Goal: Transaction & Acquisition: Purchase product/service

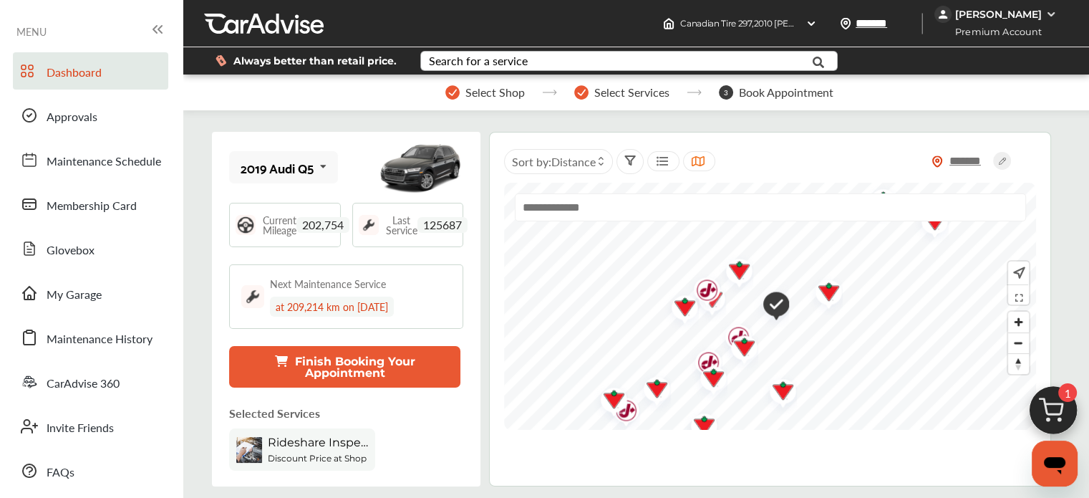
click at [502, 59] on div "Search for a service" at bounding box center [478, 60] width 99 height 11
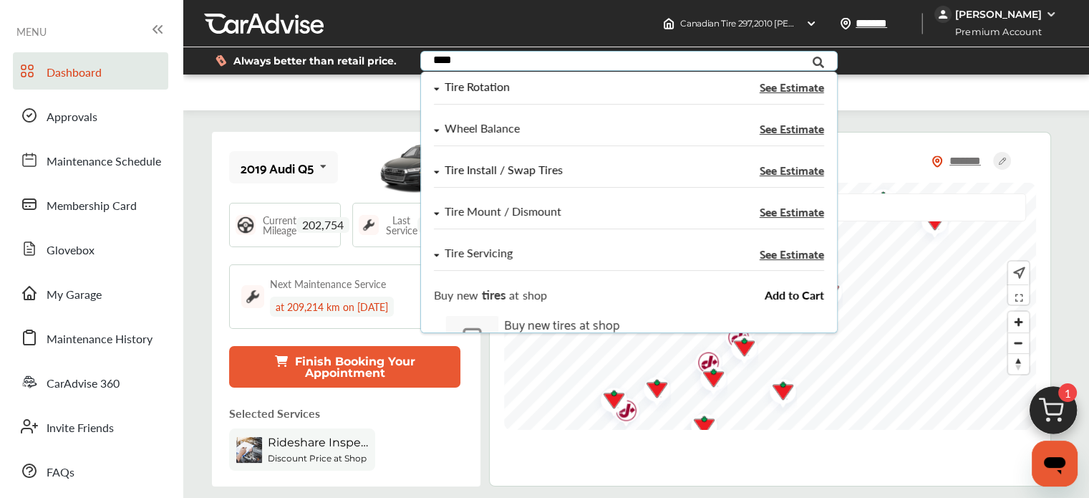
type input "****"
click at [778, 168] on span "See Estimate" at bounding box center [791, 169] width 64 height 11
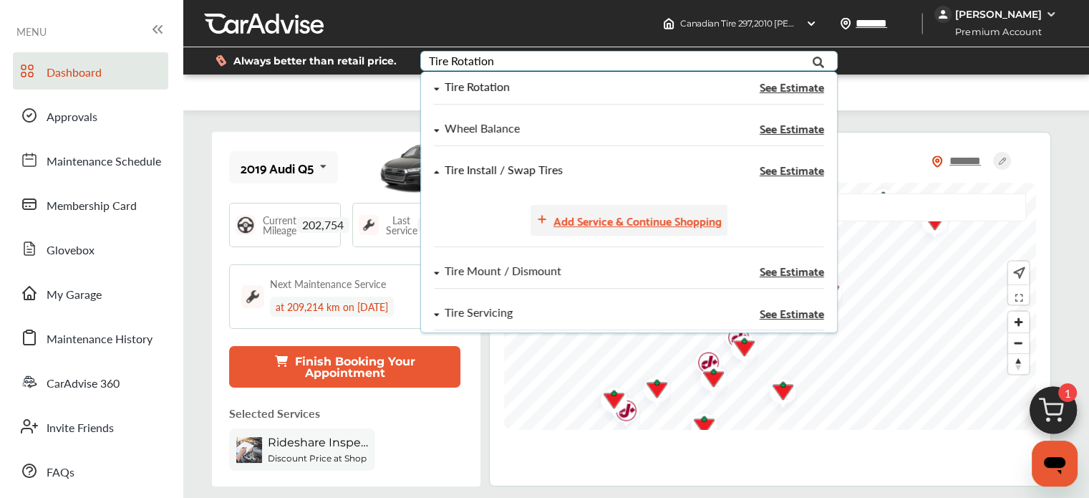
click at [582, 220] on div "Add Service & Continue Shopping" at bounding box center [638, 220] width 168 height 19
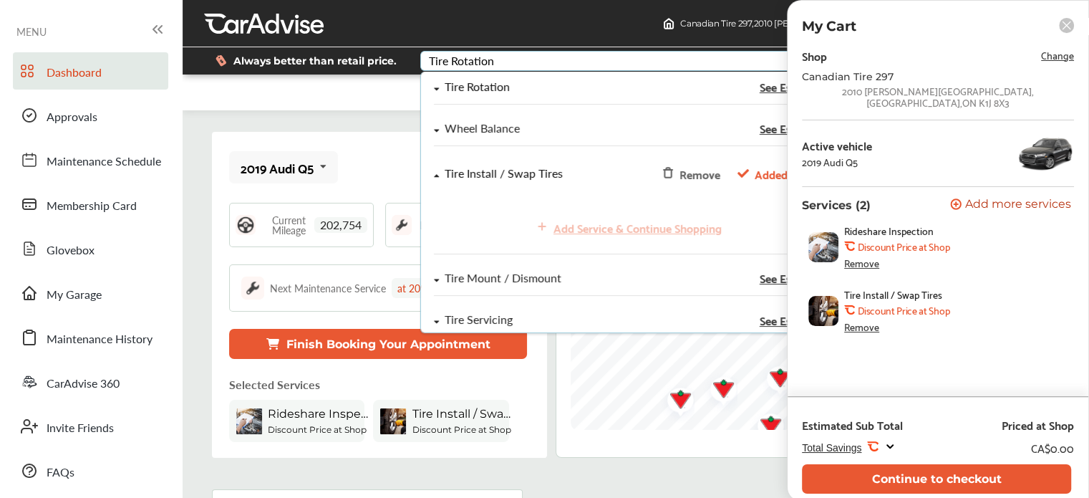
click at [868, 257] on div "Remove" at bounding box center [861, 262] width 35 height 11
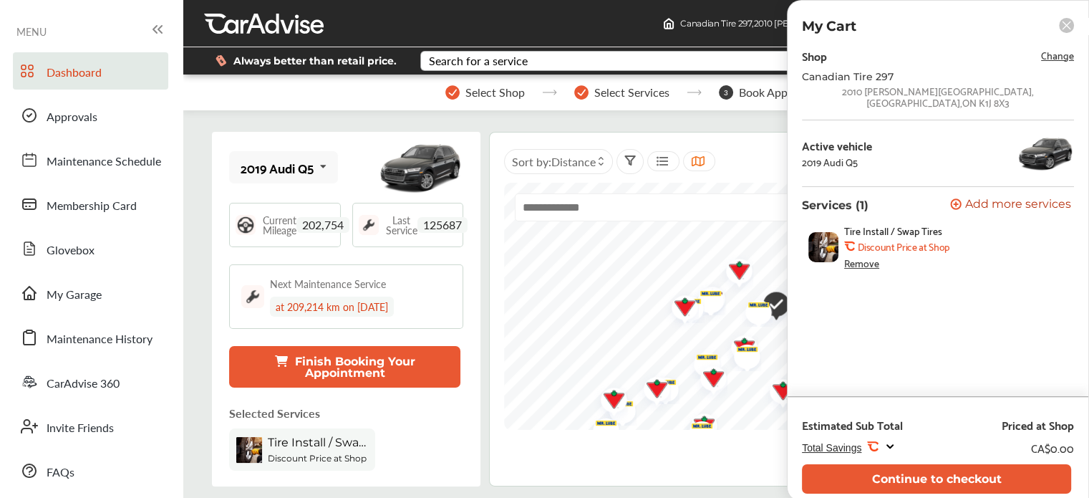
click at [1060, 54] on span "Change" at bounding box center [1057, 55] width 33 height 16
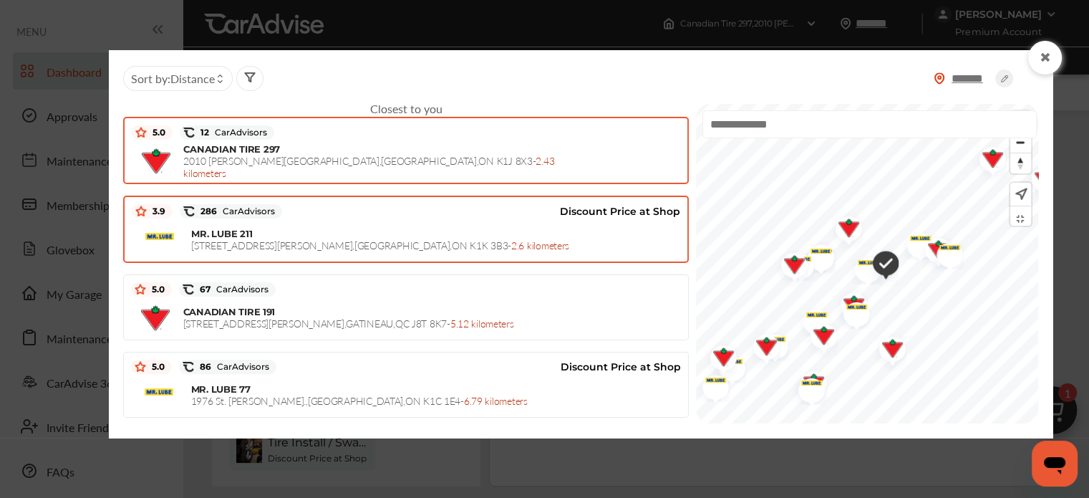
click at [226, 238] on span "[STREET_ADDRESS] , [GEOGRAPHIC_DATA] , ON K1K 3B3 - 2.6 kilometers" at bounding box center [380, 245] width 378 height 14
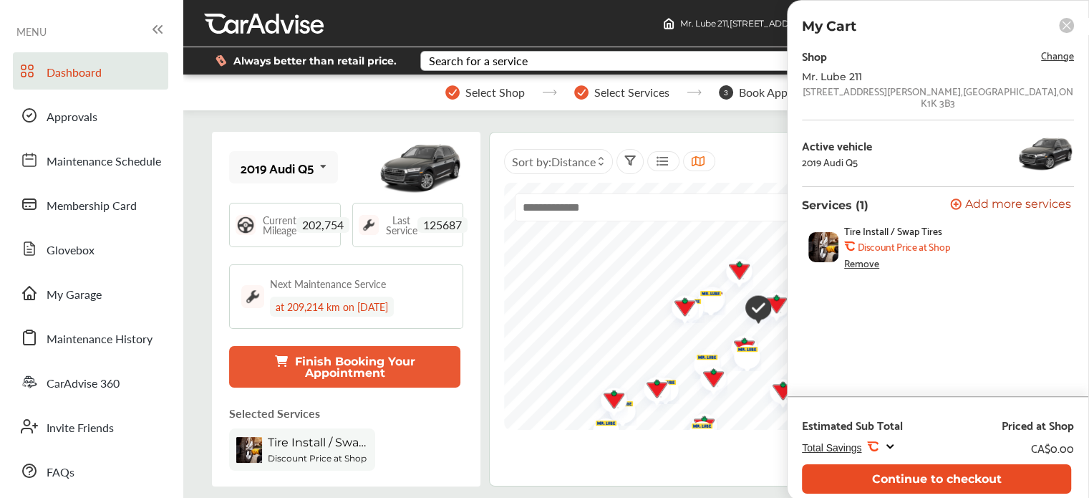
click at [950, 478] on button "Continue to checkout" at bounding box center [936, 478] width 269 height 29
